Goal: Task Accomplishment & Management: Manage account settings

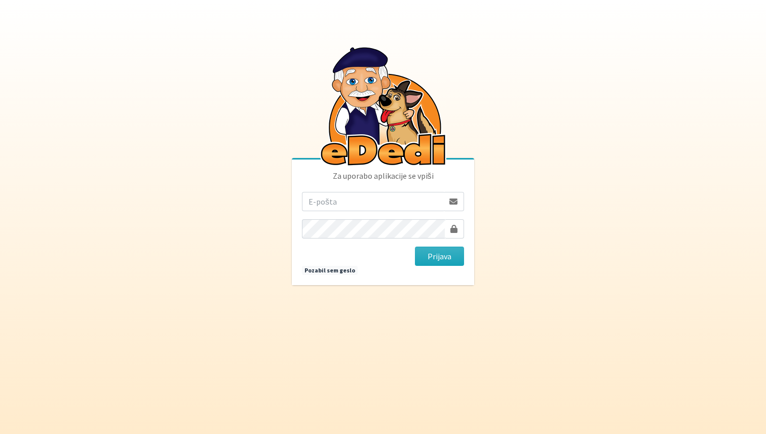
click at [376, 205] on input "email" at bounding box center [373, 201] width 142 height 19
type input "nadja.zlender@erps.si"
click at [448, 257] on button "Prijava" at bounding box center [439, 256] width 49 height 19
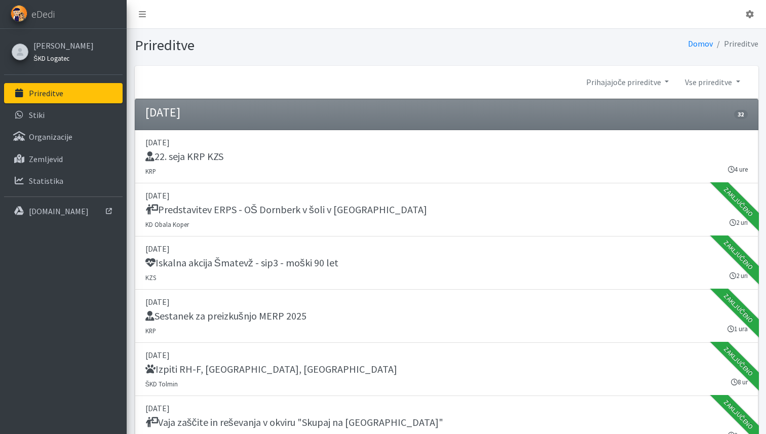
click at [60, 59] on small "ŠKD Logatec" at bounding box center [51, 58] width 36 height 8
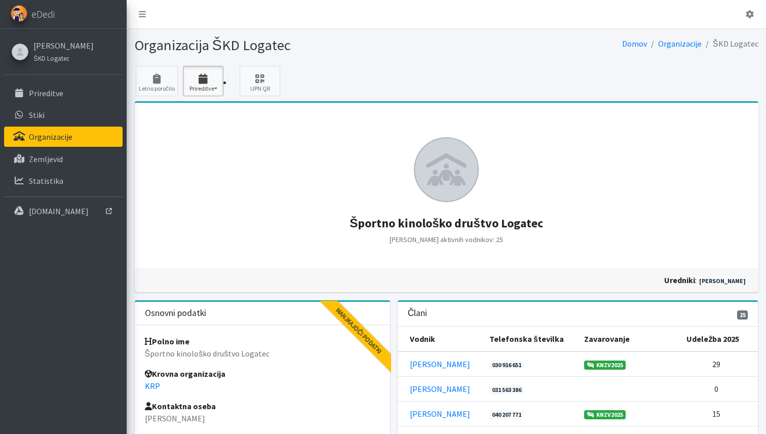
click at [186, 88] on button "Prireditve" at bounding box center [203, 81] width 41 height 30
click at [200, 110] on link "2025 6" at bounding box center [223, 110] width 80 height 16
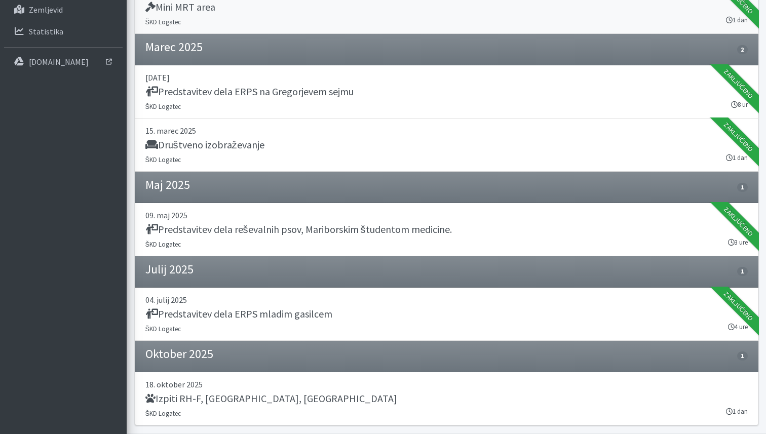
scroll to position [177, 0]
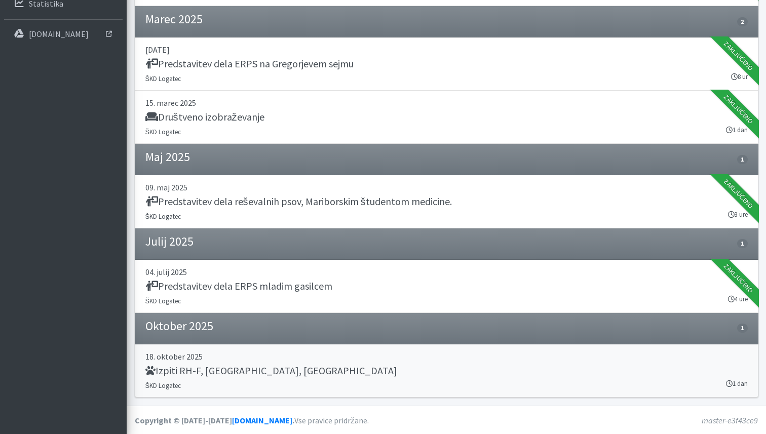
click at [217, 354] on p "18. oktober 2025" at bounding box center [446, 356] width 602 height 12
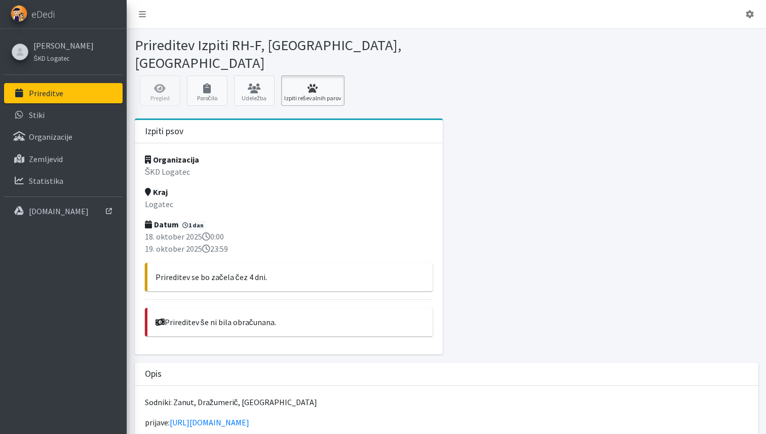
click at [320, 87] on link "Izpiti reševalnih parov" at bounding box center [312, 90] width 63 height 30
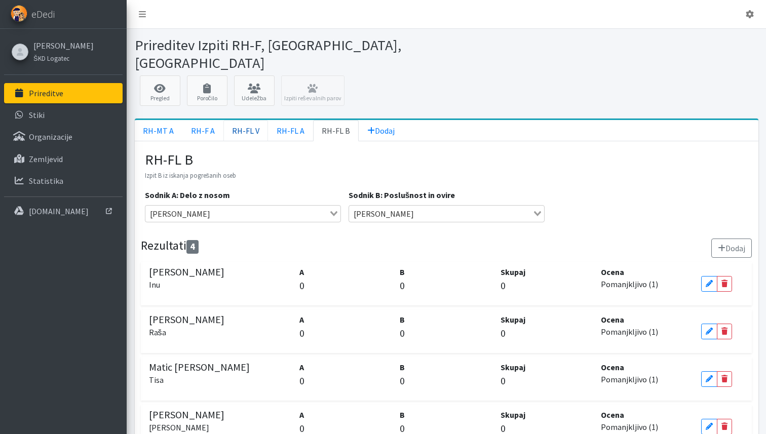
click at [242, 120] on link "RH-FL V" at bounding box center [245, 130] width 45 height 21
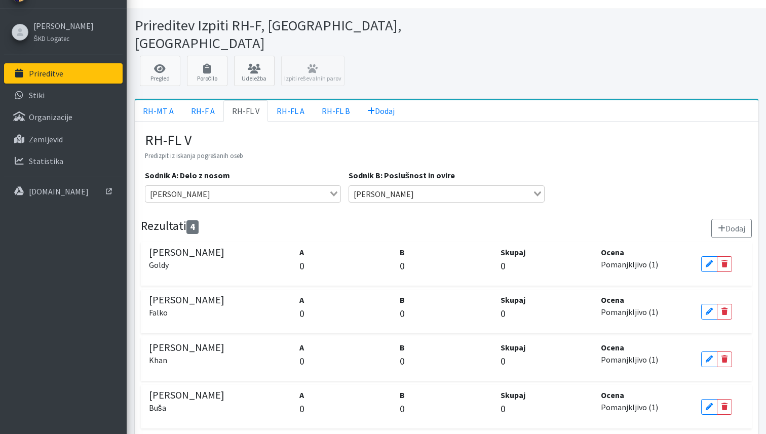
scroll to position [24, 0]
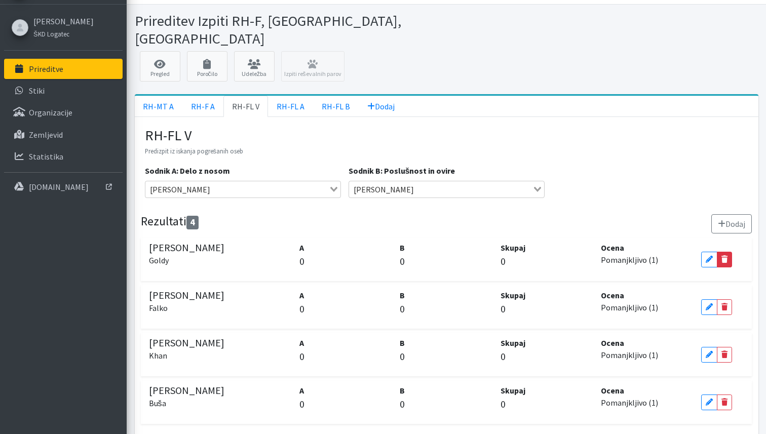
click at [724, 256] on icon at bounding box center [724, 259] width 6 height 7
click at [708, 256] on icon at bounding box center [708, 259] width 6 height 7
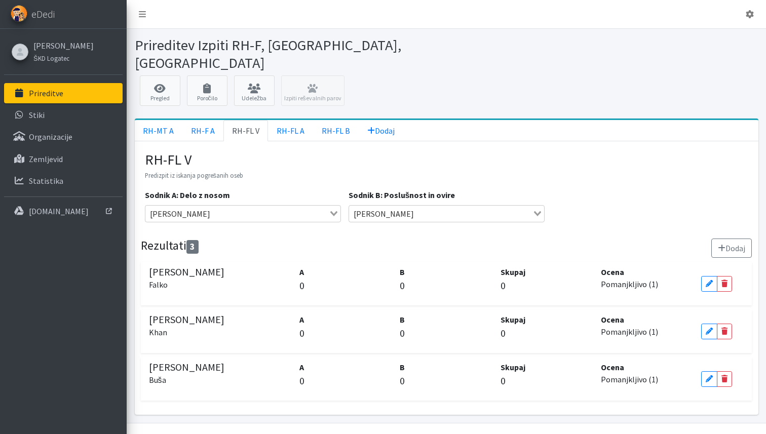
scroll to position [0, 0]
click at [617, 141] on div "RH-MT A Izpit A iz mantrailinga Sodnik A: Delo z nosom Matjaž Zanut Loading... …" at bounding box center [446, 277] width 623 height 273
click at [170, 81] on link "Pregled" at bounding box center [160, 90] width 41 height 30
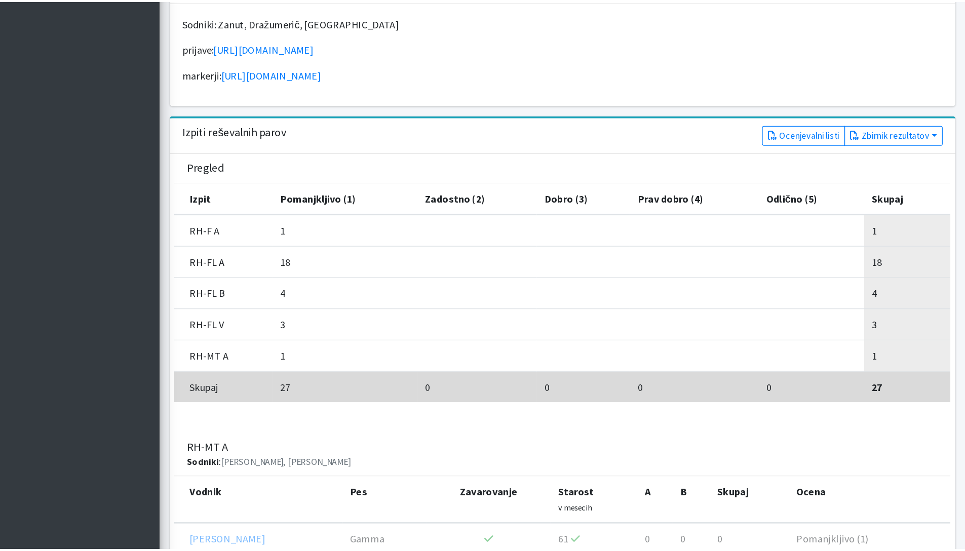
scroll to position [336, 0]
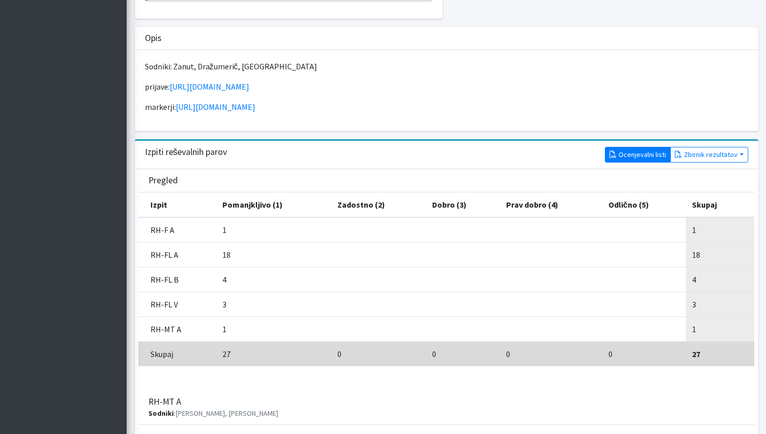
click at [622, 147] on link "Ocenjevalni listi" at bounding box center [638, 155] width 66 height 16
